Goal: Task Accomplishment & Management: Use online tool/utility

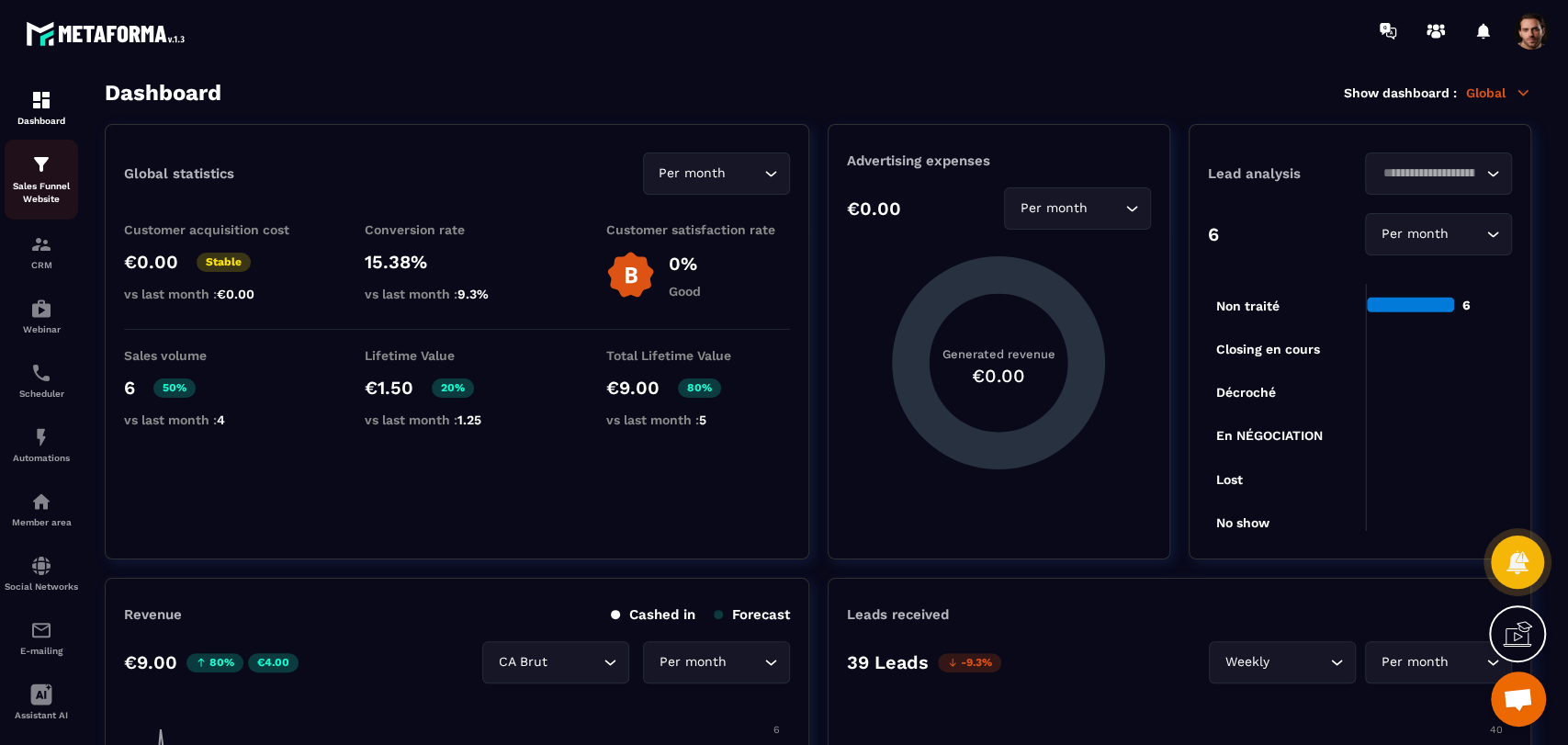
drag, startPoint x: 0, startPoint y: 0, endPoint x: 32, endPoint y: 211, distance: 213.4
click at [32, 211] on link "Sales Funnel Website" at bounding box center [42, 179] width 73 height 80
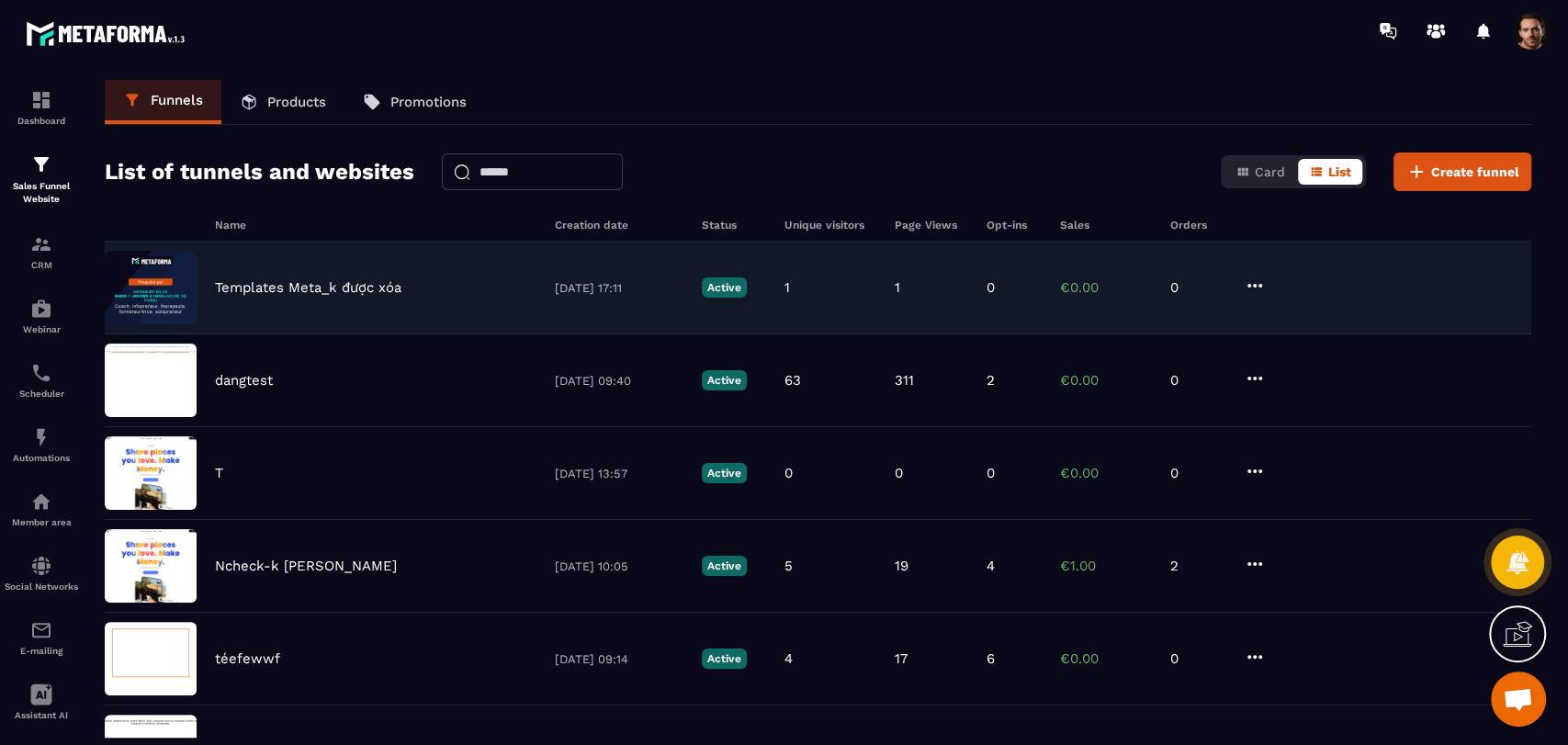
click at [1003, 296] on div "Templates Meta_k được xóa [DATE] 17:11 Active 1 1 0 €0.00 0" at bounding box center [818, 288] width 1426 height 93
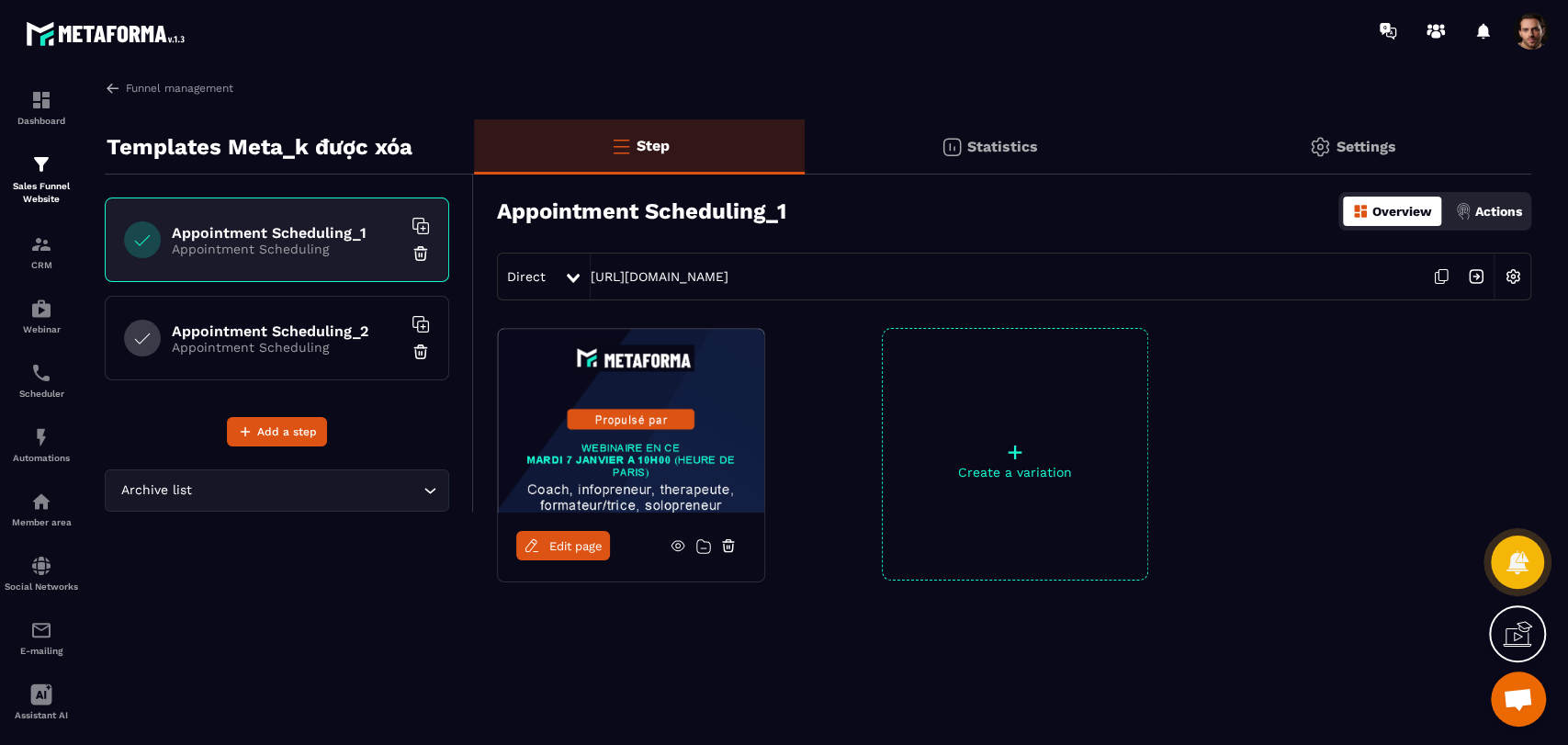
click at [570, 539] on span "Edit page" at bounding box center [576, 546] width 53 height 14
